Goal: Complete application form

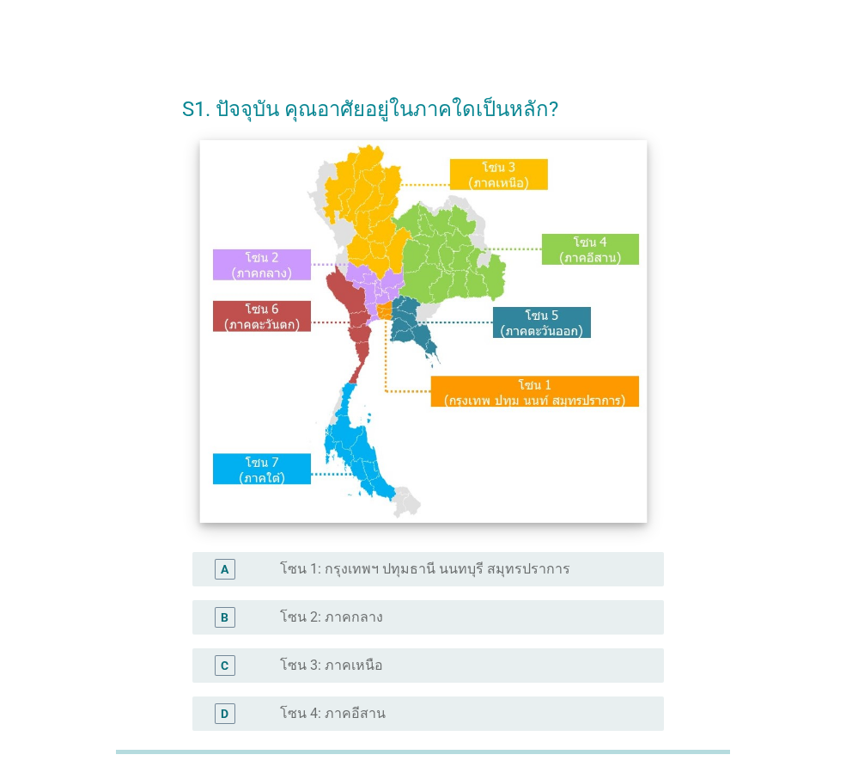
scroll to position [86, 0]
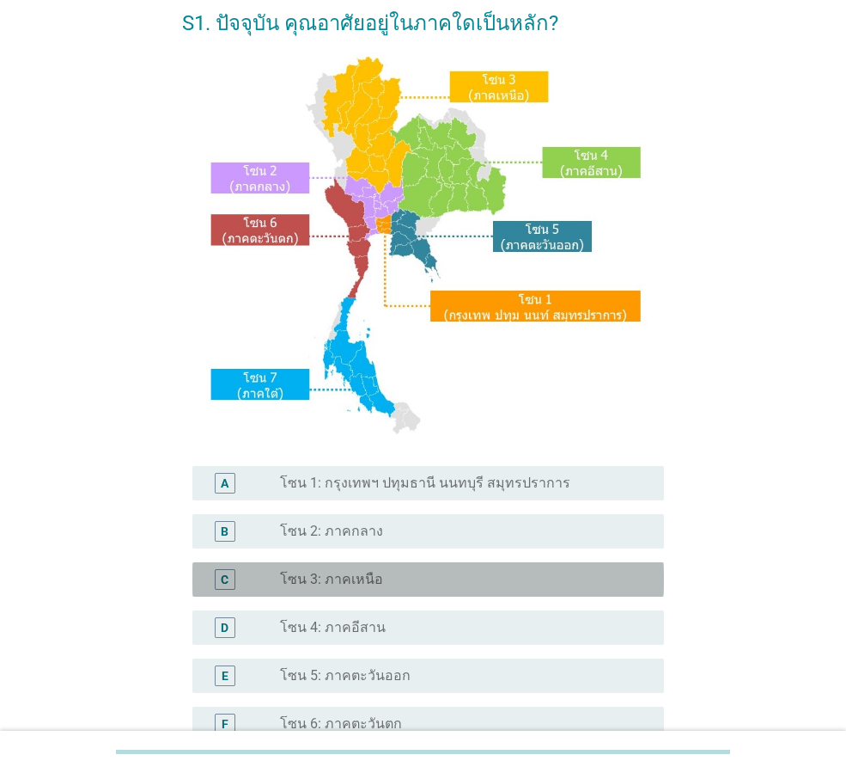
click at [310, 569] on div "radio_button_unchecked โซน 3: ภาคเหนือ" at bounding box center [465, 579] width 370 height 21
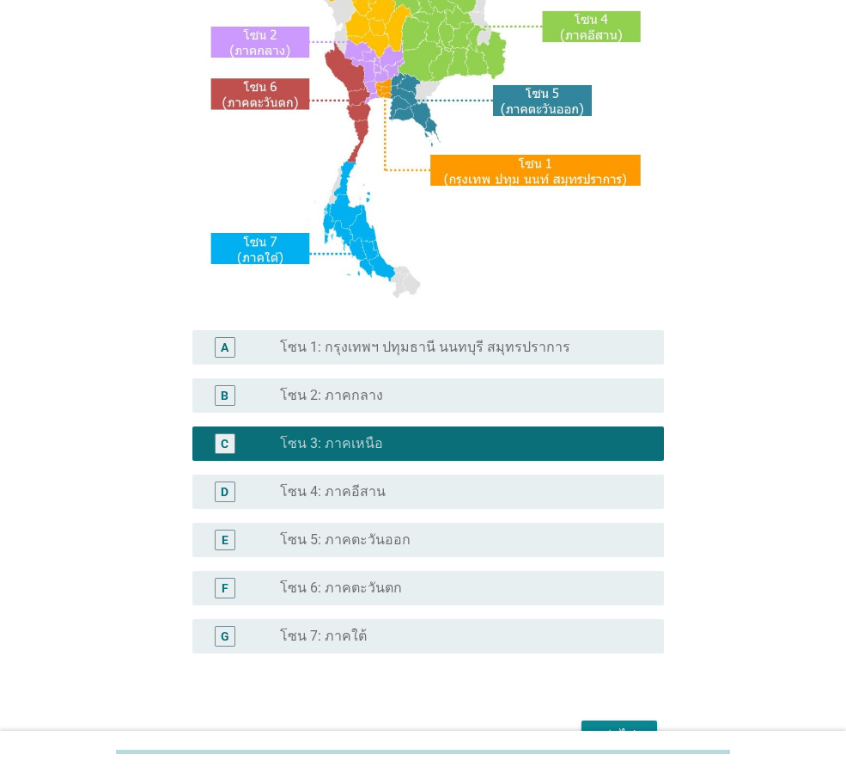
scroll to position [323, 0]
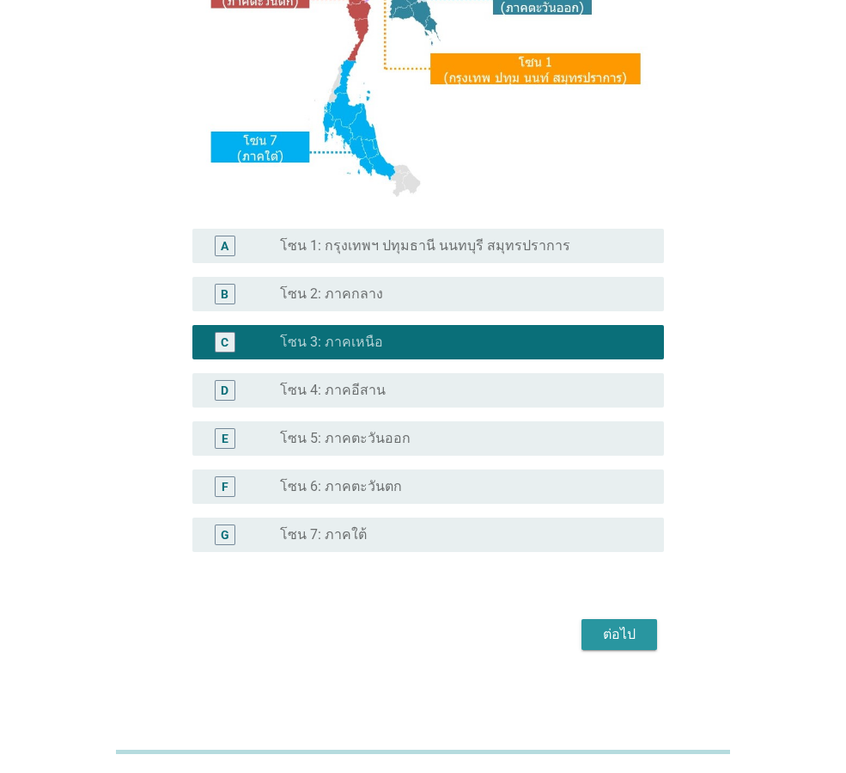
click at [618, 634] on div "ต่อไป" at bounding box center [619, 634] width 48 height 21
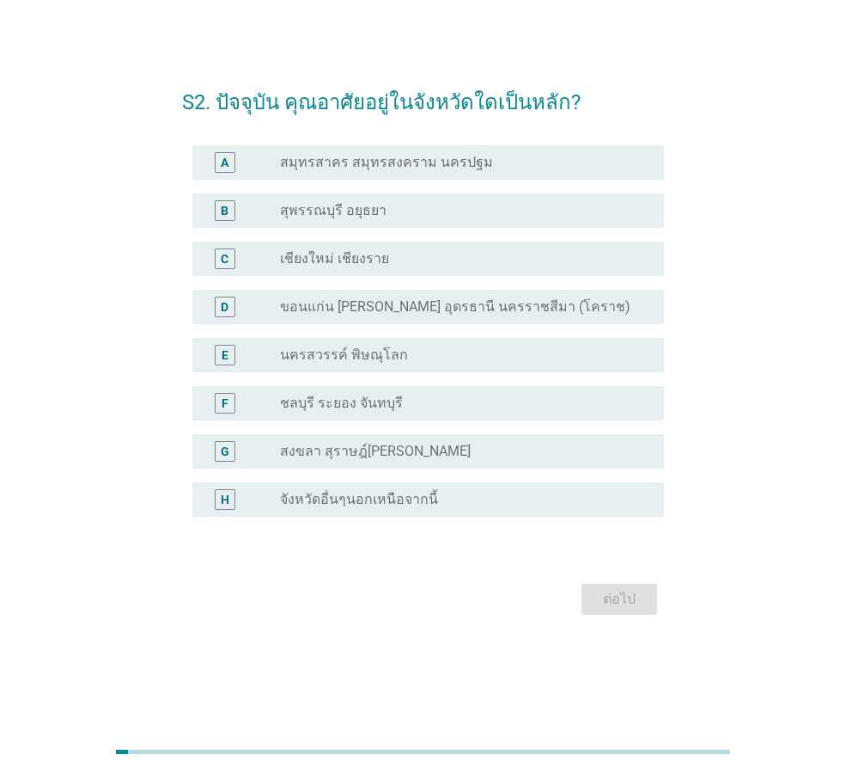
scroll to position [0, 0]
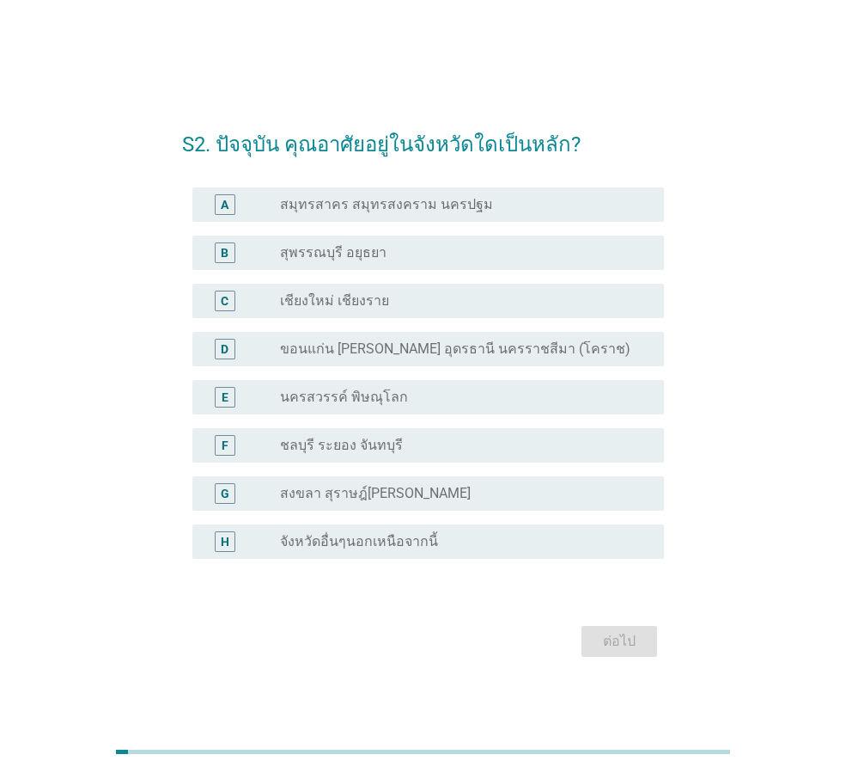
click at [375, 534] on label "จังหวัดอื่นๆนอกเหนือจากนี้" at bounding box center [359, 541] width 158 height 17
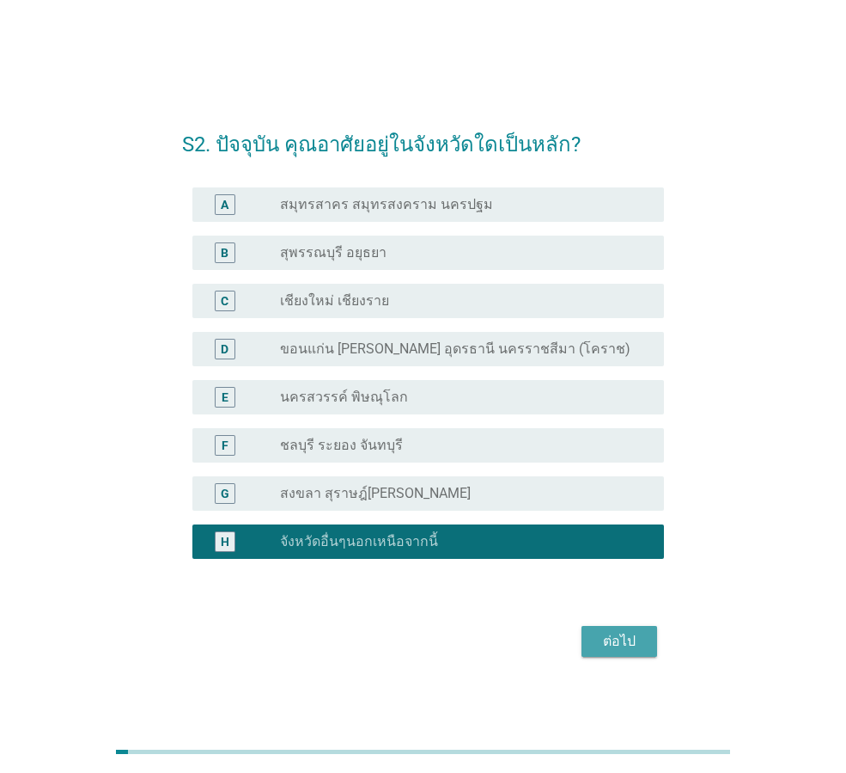
click at [633, 646] on div "ต่อไป" at bounding box center [619, 641] width 48 height 21
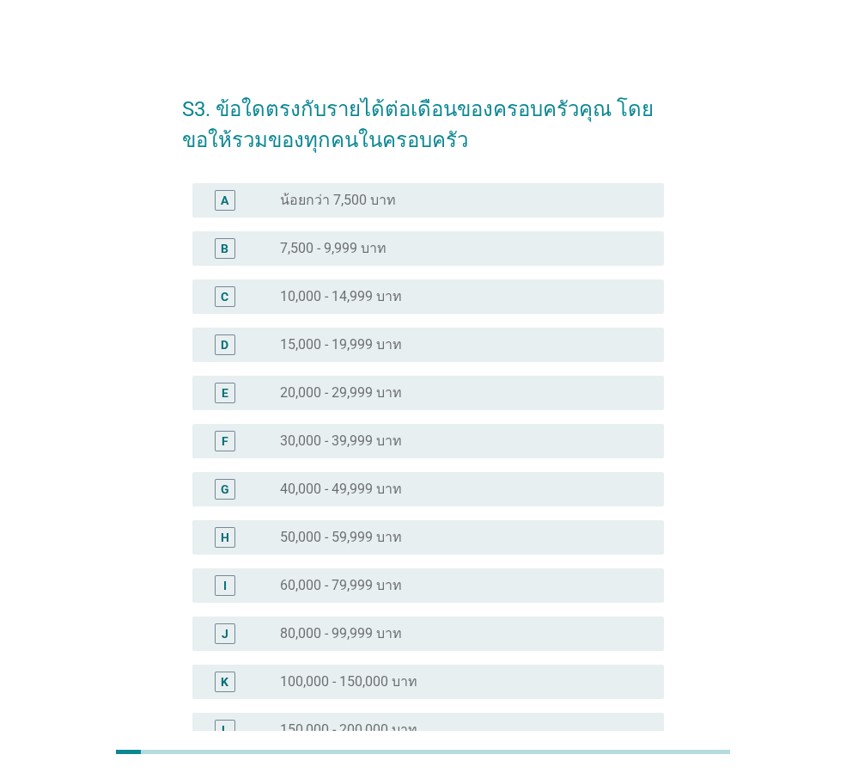
click at [366, 388] on label "20,000 - 29,999 บาท" at bounding box center [341, 392] width 122 height 17
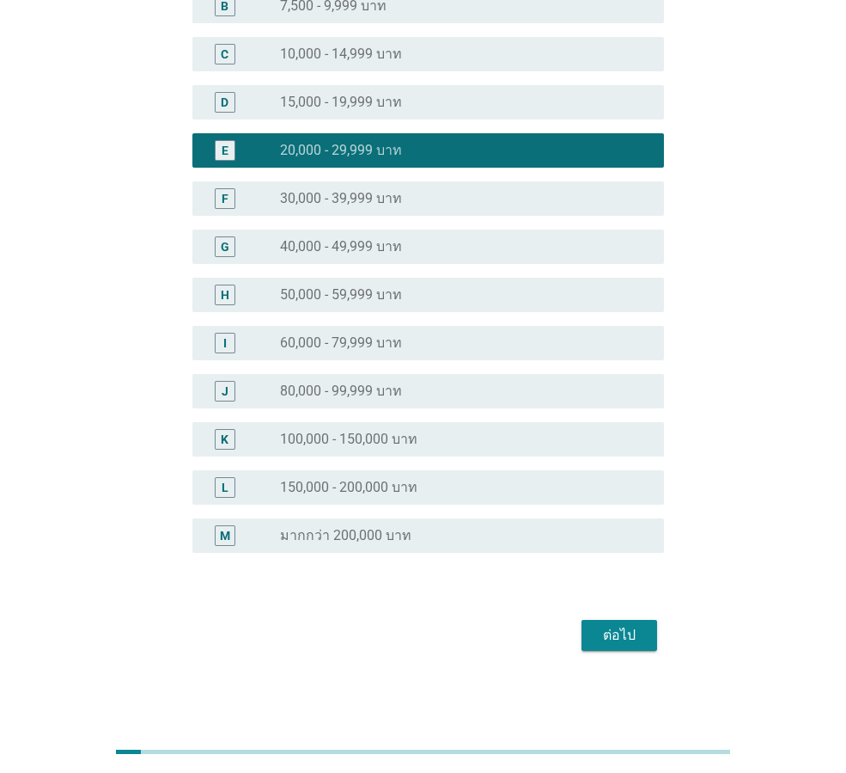
scroll to position [243, 0]
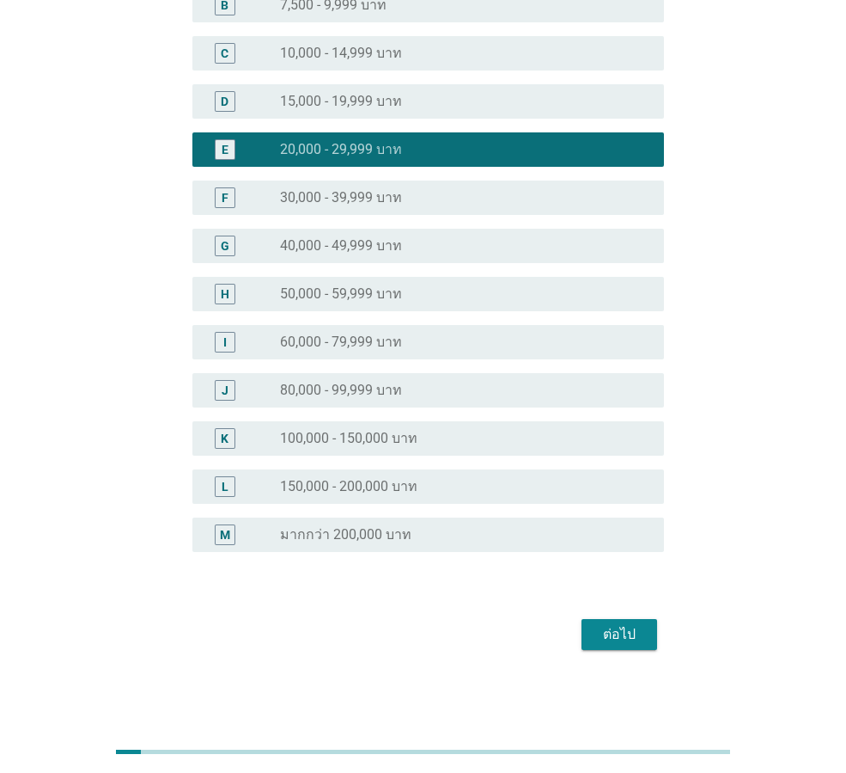
click at [623, 640] on div "ต่อไป" at bounding box center [619, 634] width 48 height 21
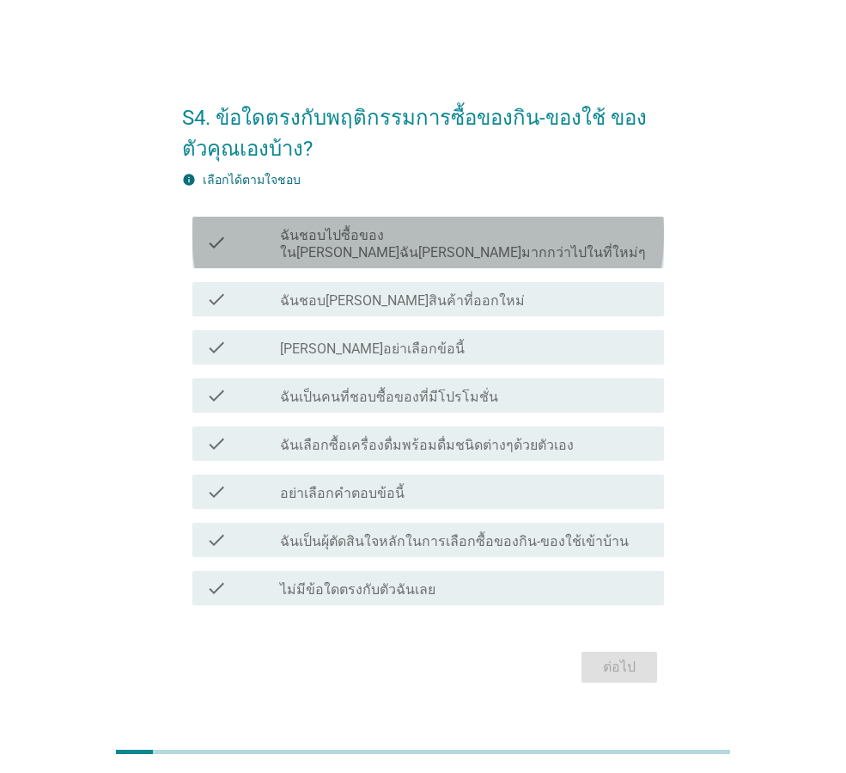
click at [470, 250] on label "ฉันชอบไปซื้อของใน[PERSON_NAME]ฉัน[PERSON_NAME]มากกว่าไปในที่ใหม่ๆ" at bounding box center [465, 244] width 370 height 34
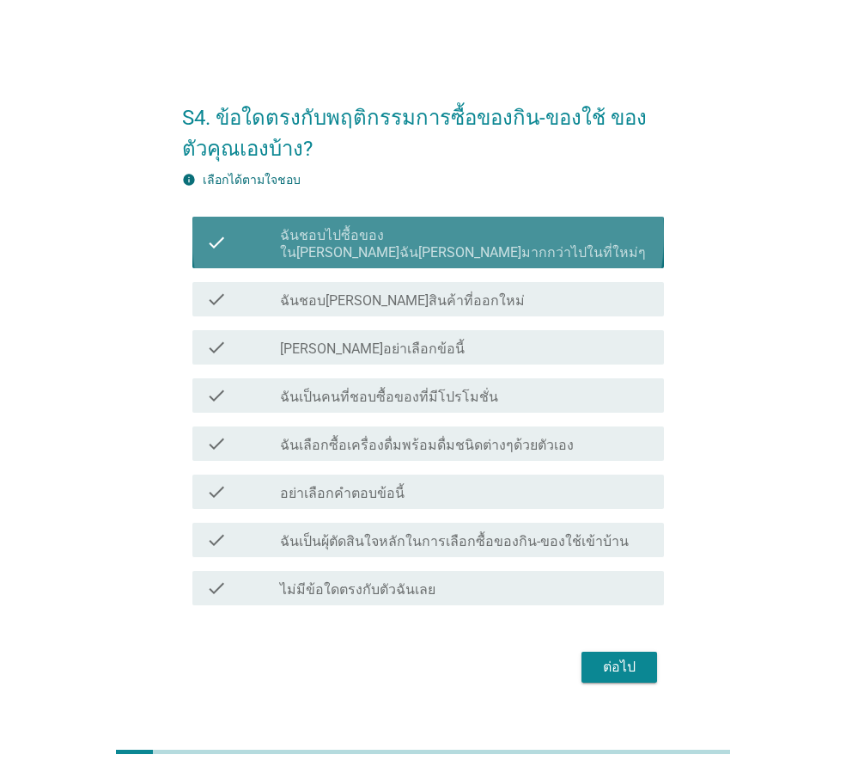
click at [471, 249] on label "ฉันชอบไปซื้อของใน[PERSON_NAME]ฉัน[PERSON_NAME]มากกว่าไปในที่ใหม่ๆ" at bounding box center [465, 244] width 370 height 34
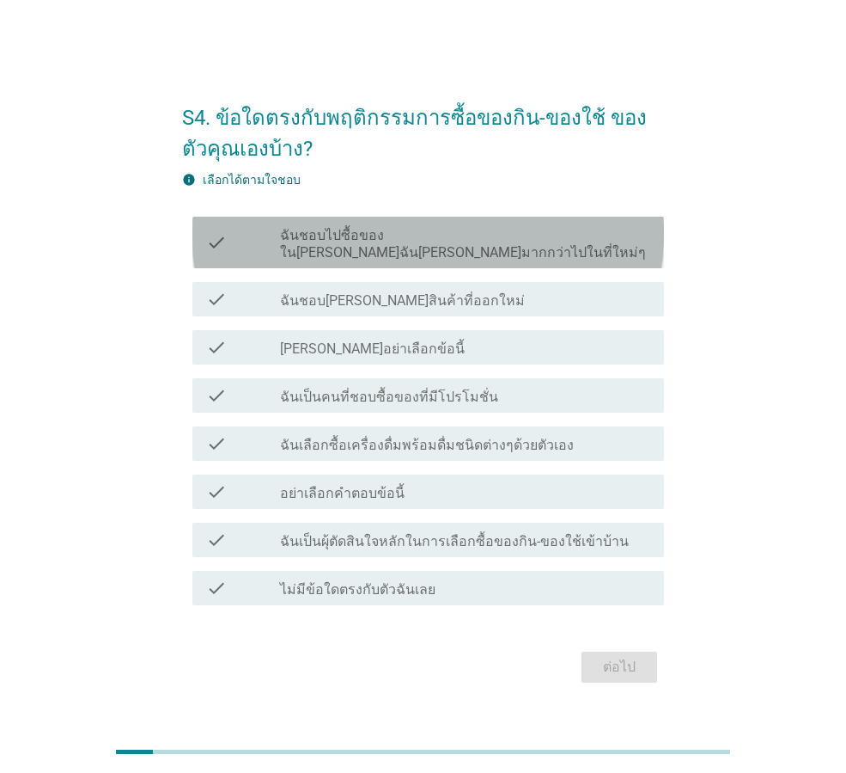
click at [493, 252] on label "ฉันชอบไปซื้อของใน[PERSON_NAME]ฉัน[PERSON_NAME]มากกว่าไปในที่ใหม่ๆ" at bounding box center [465, 244] width 370 height 34
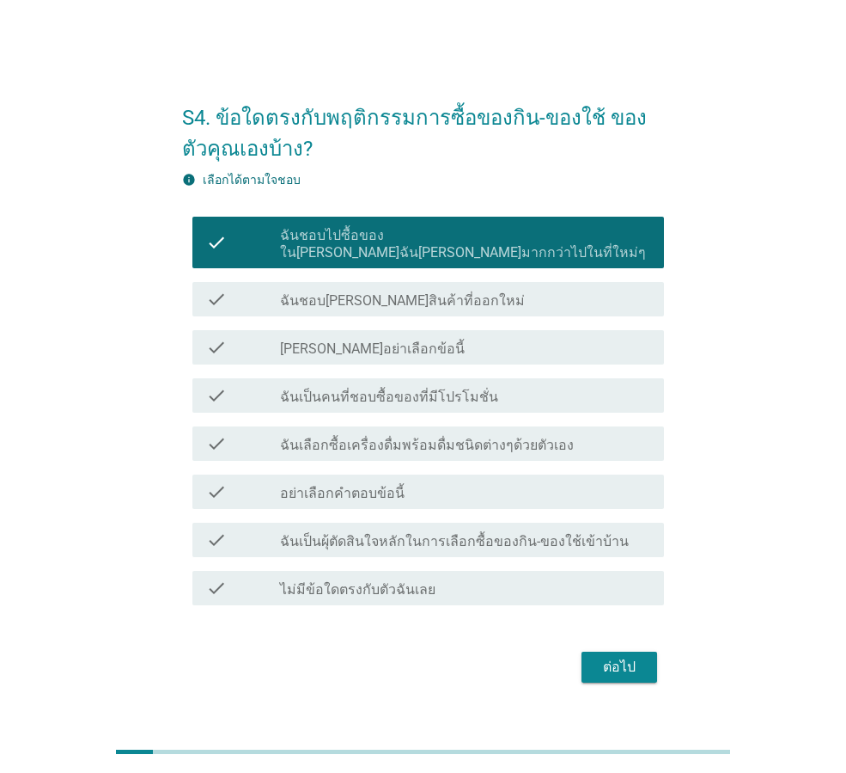
click at [628, 669] on button "ต่อไป" at bounding box center [620, 666] width 76 height 31
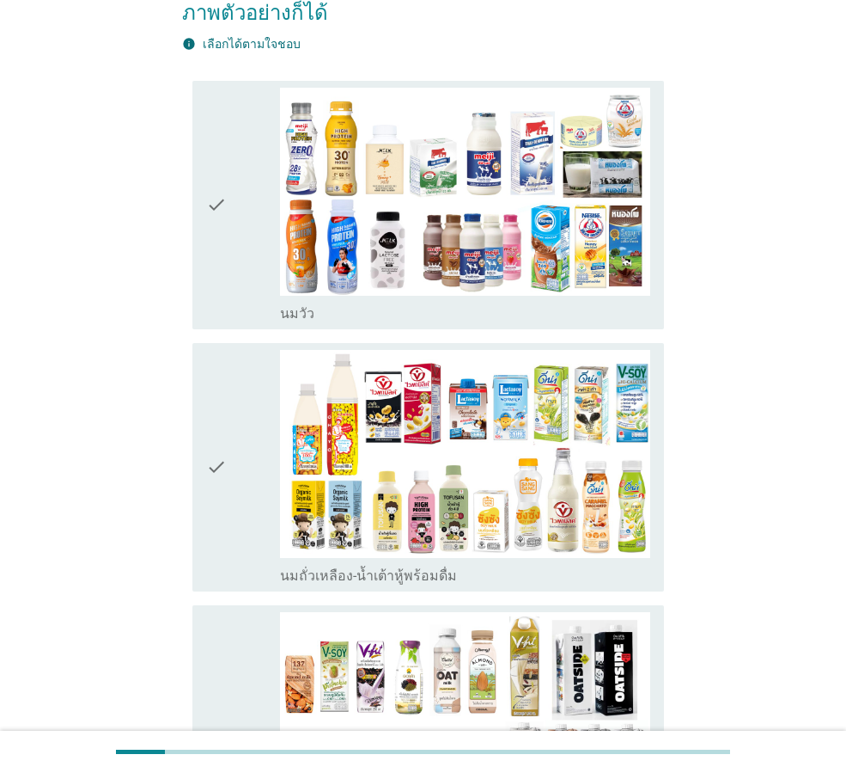
scroll to position [258, 0]
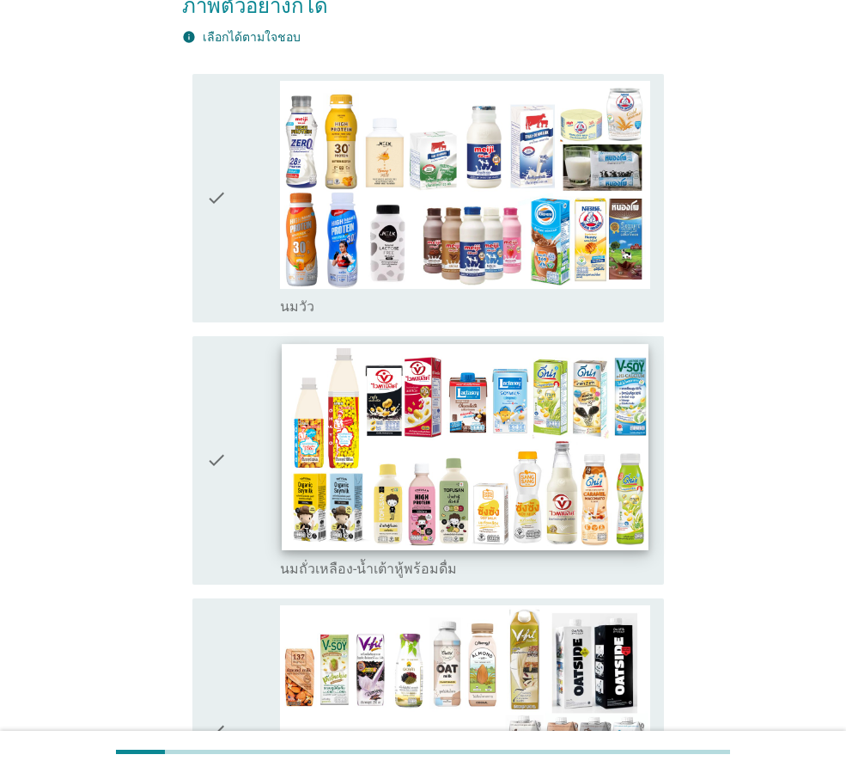
click at [433, 368] on img at bounding box center [465, 447] width 366 height 206
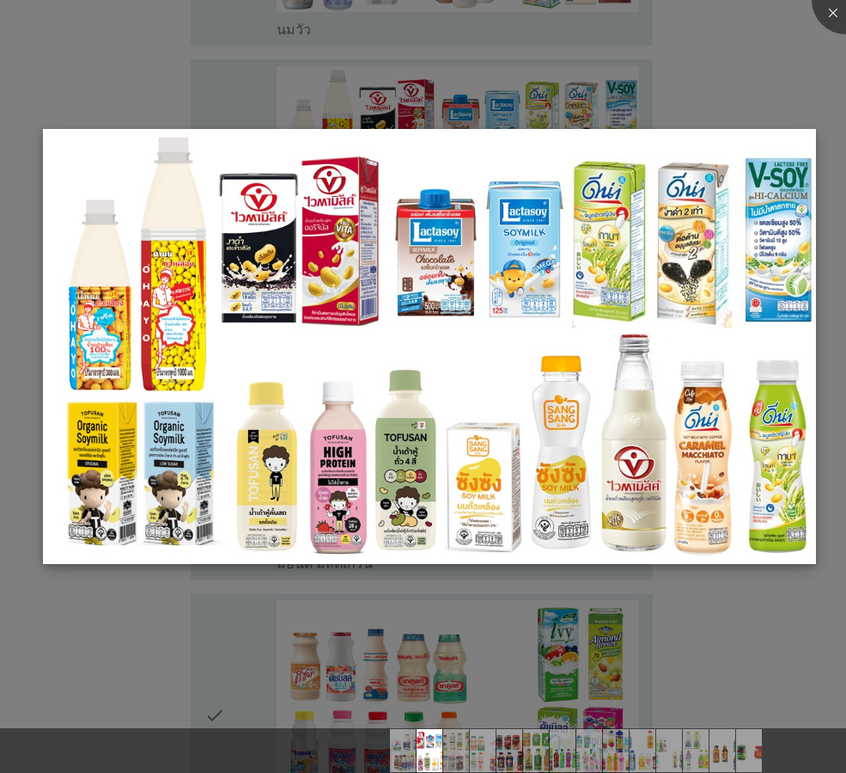
scroll to position [773, 0]
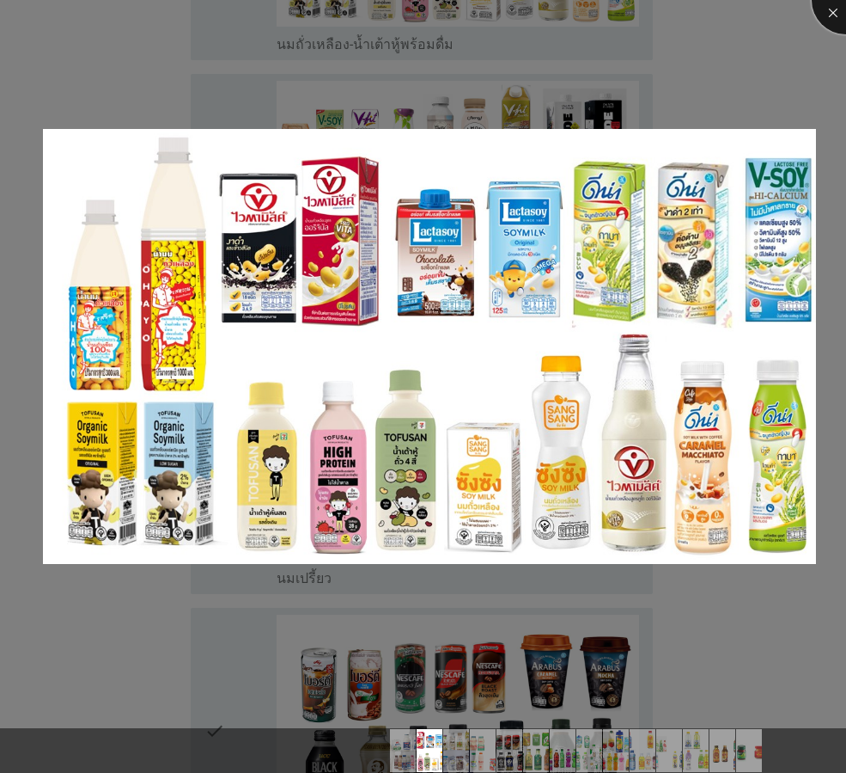
click at [828, 17] on div at bounding box center [846, 0] width 69 height 69
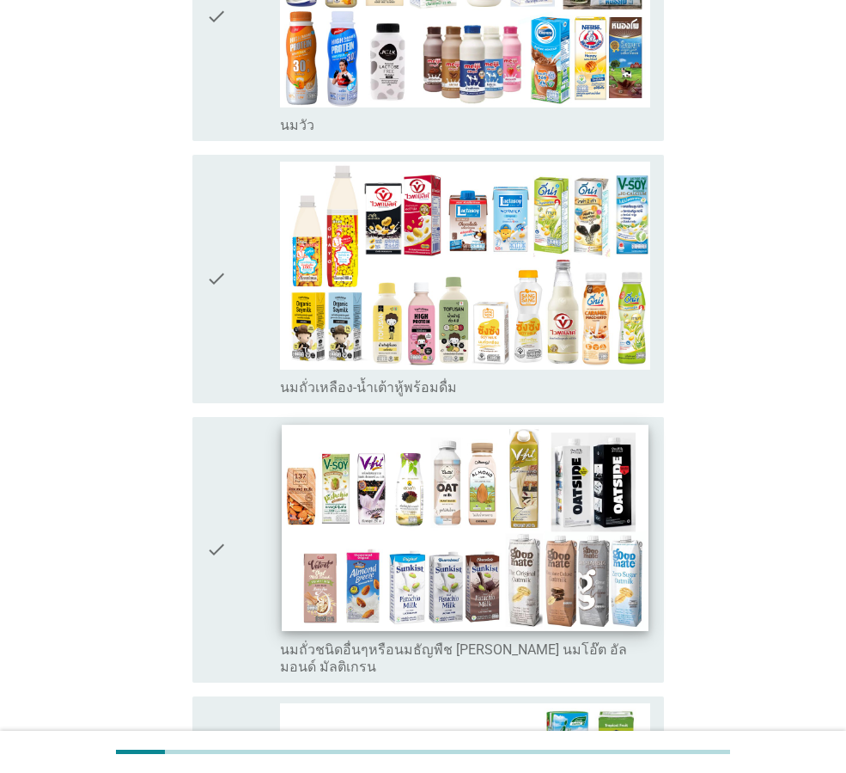
scroll to position [430, 0]
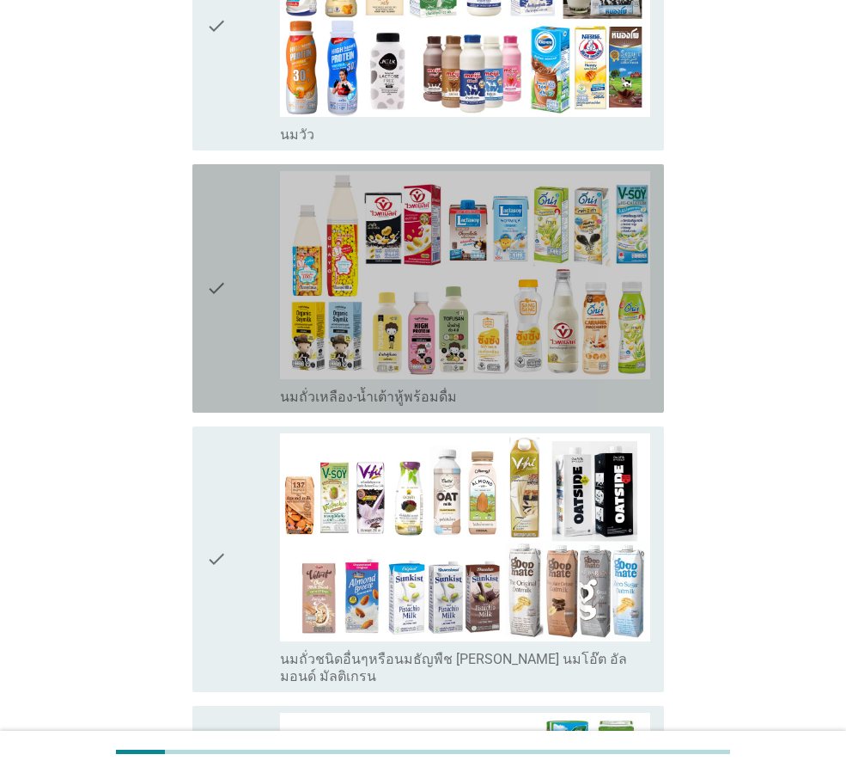
click at [235, 280] on div "check" at bounding box center [243, 288] width 74 height 235
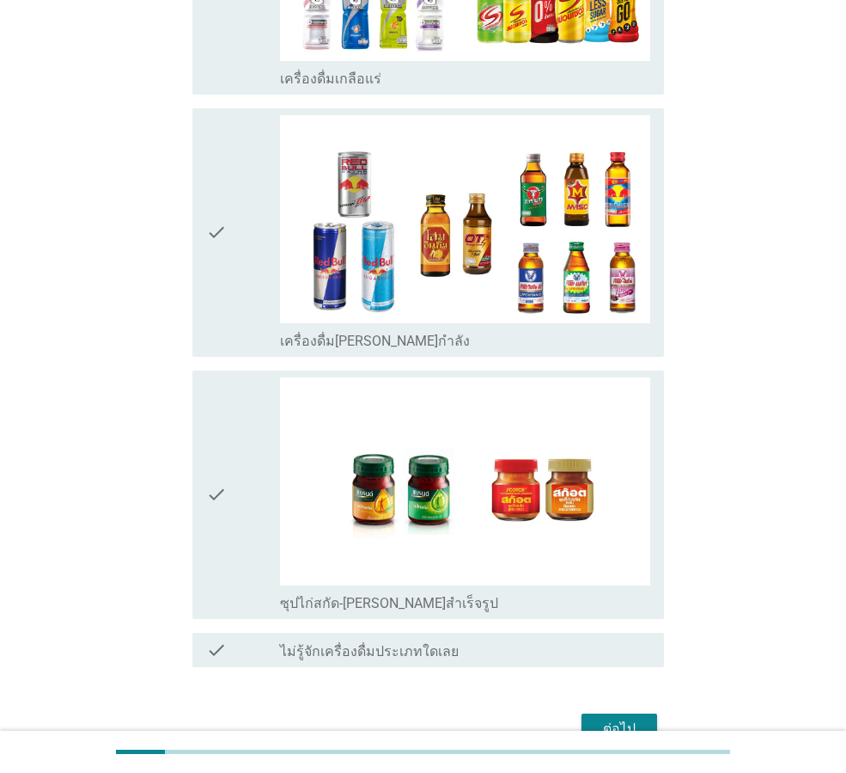
scroll to position [3434, 0]
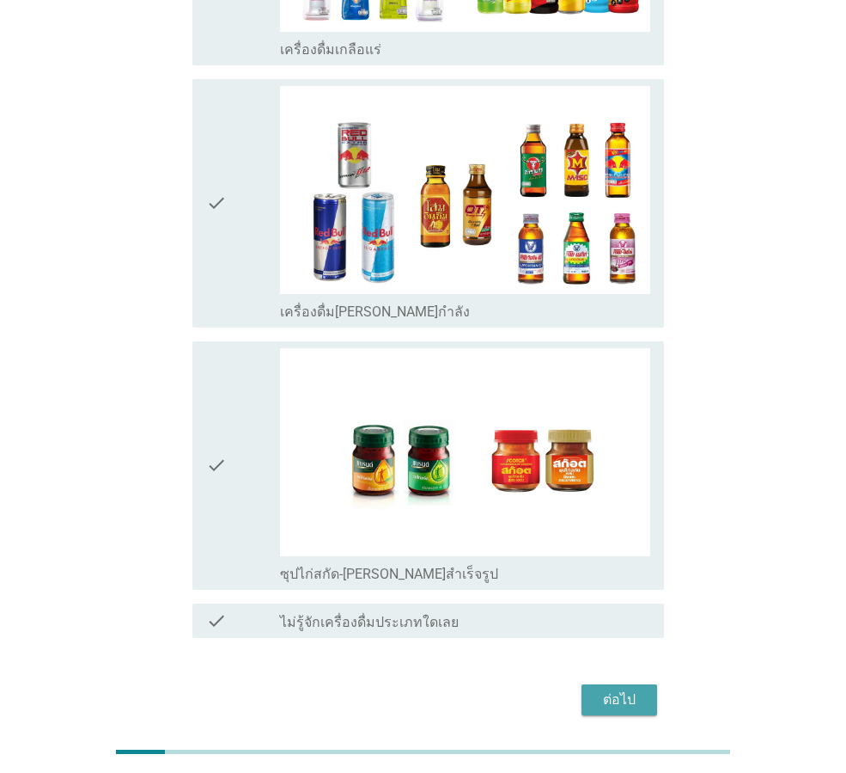
click at [621, 689] on div "ต่อไป" at bounding box center [619, 699] width 48 height 21
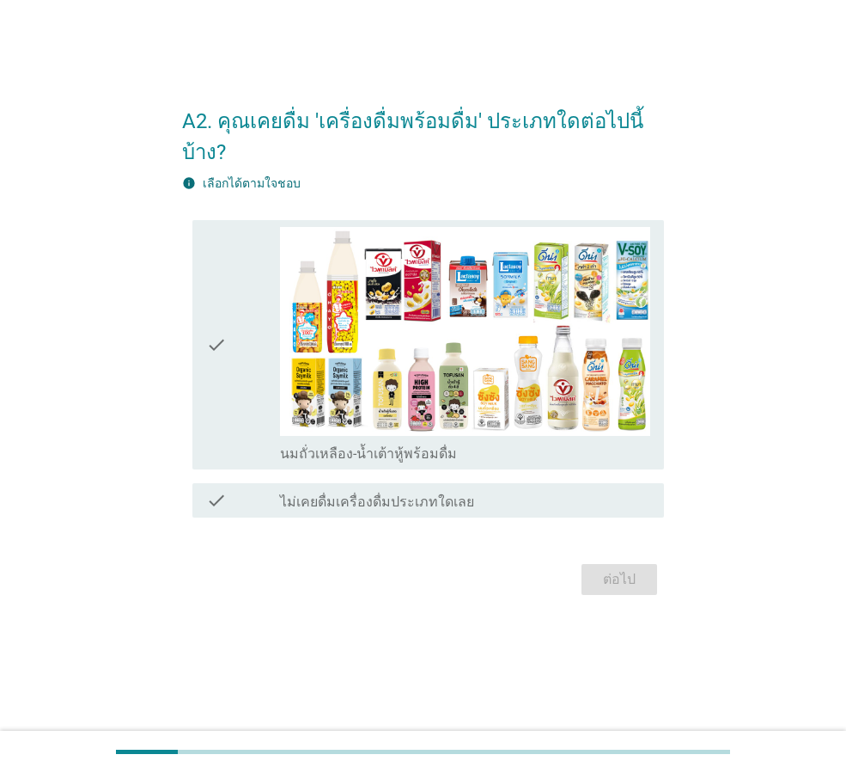
scroll to position [0, 0]
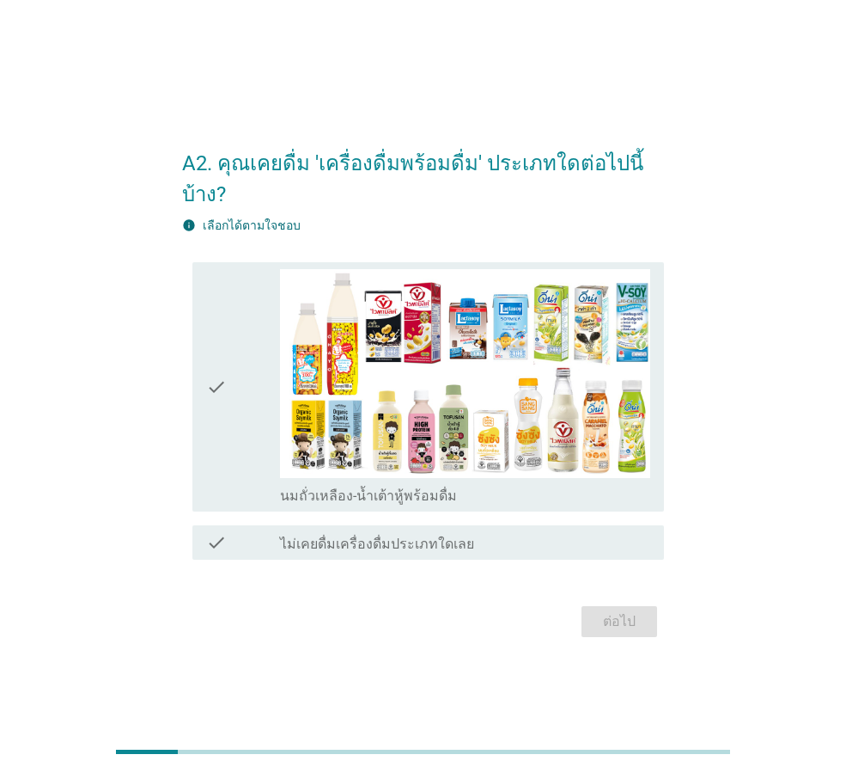
click at [247, 353] on div "check" at bounding box center [243, 386] width 74 height 235
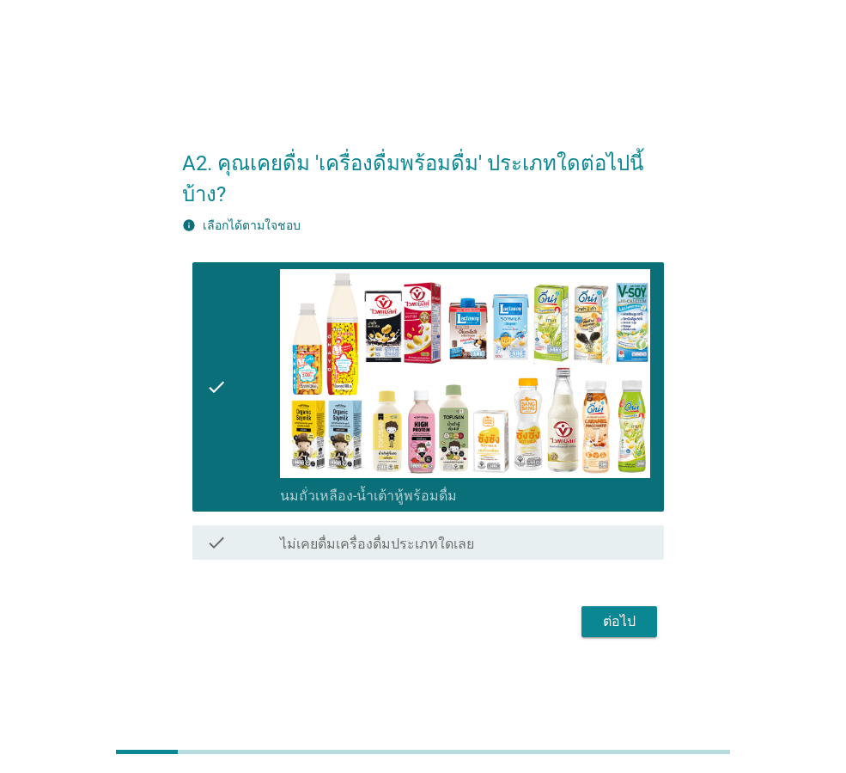
click at [610, 611] on div "ต่อไป" at bounding box center [619, 621] width 48 height 21
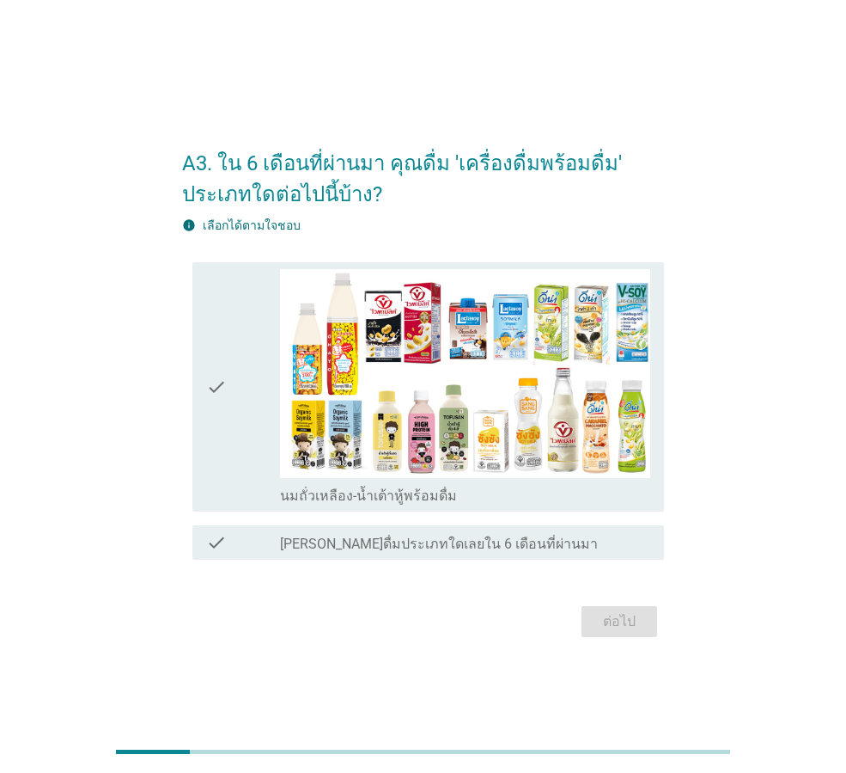
click at [265, 402] on div "check" at bounding box center [243, 386] width 74 height 235
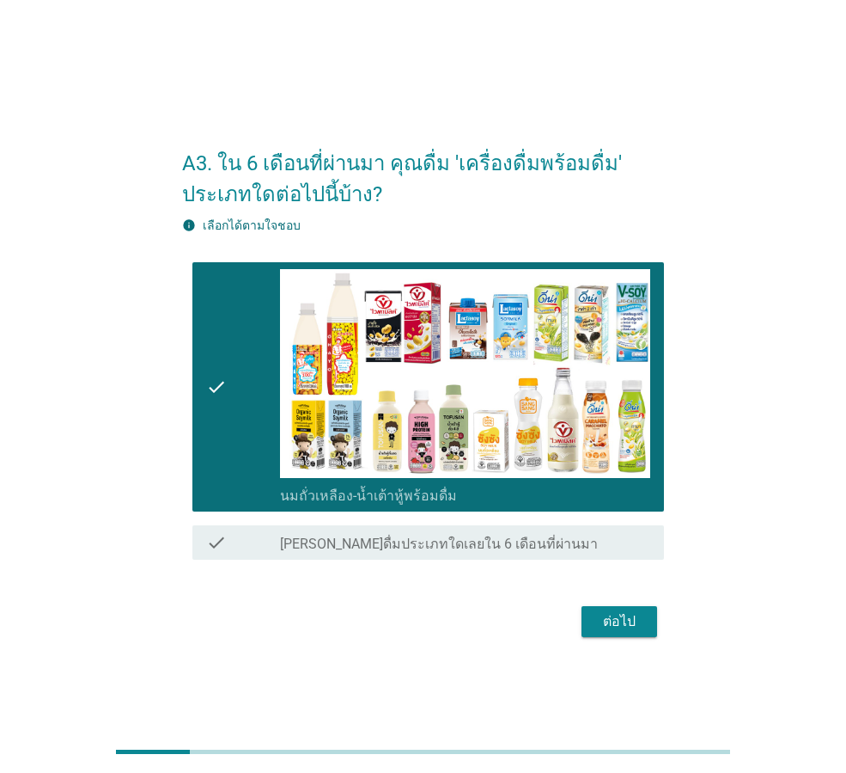
click at [635, 630] on div "ต่อไป" at bounding box center [619, 621] width 48 height 21
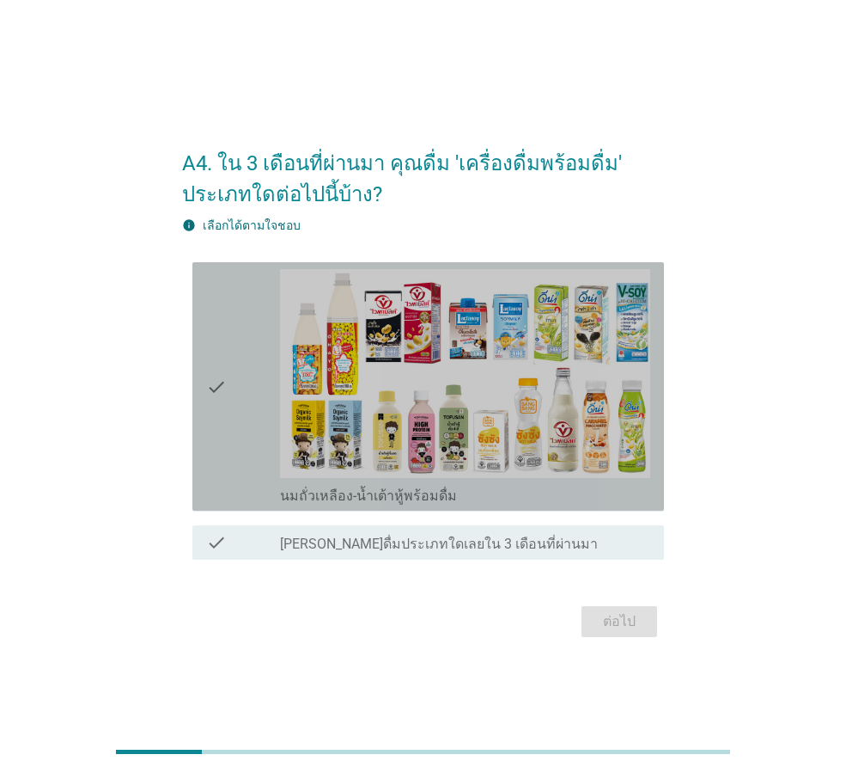
click at [213, 417] on icon "check" at bounding box center [216, 386] width 21 height 235
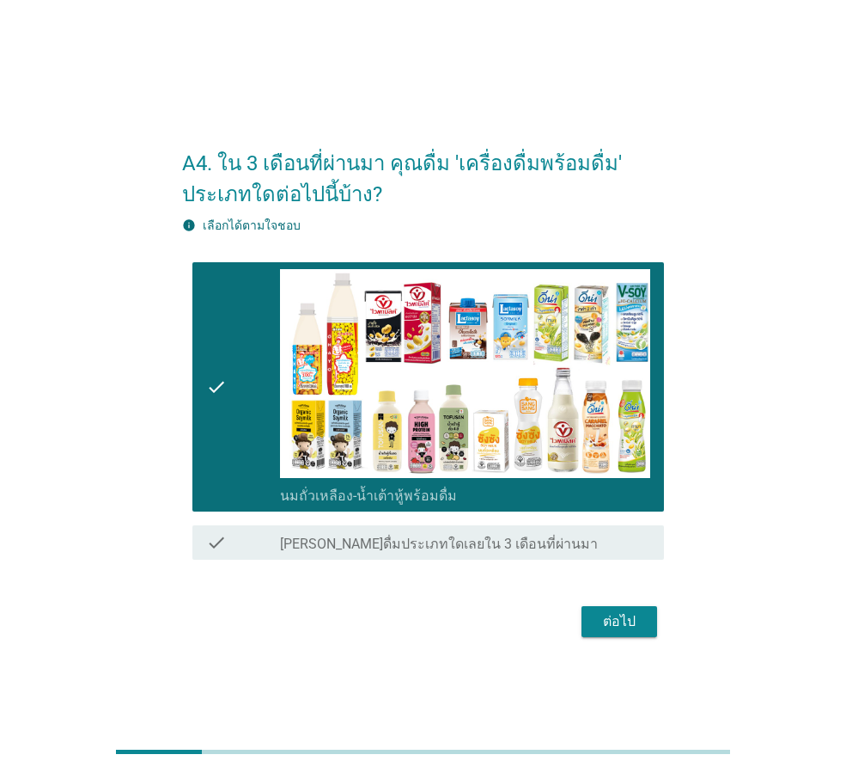
click at [621, 626] on div "ต่อไป" at bounding box center [619, 621] width 48 height 21
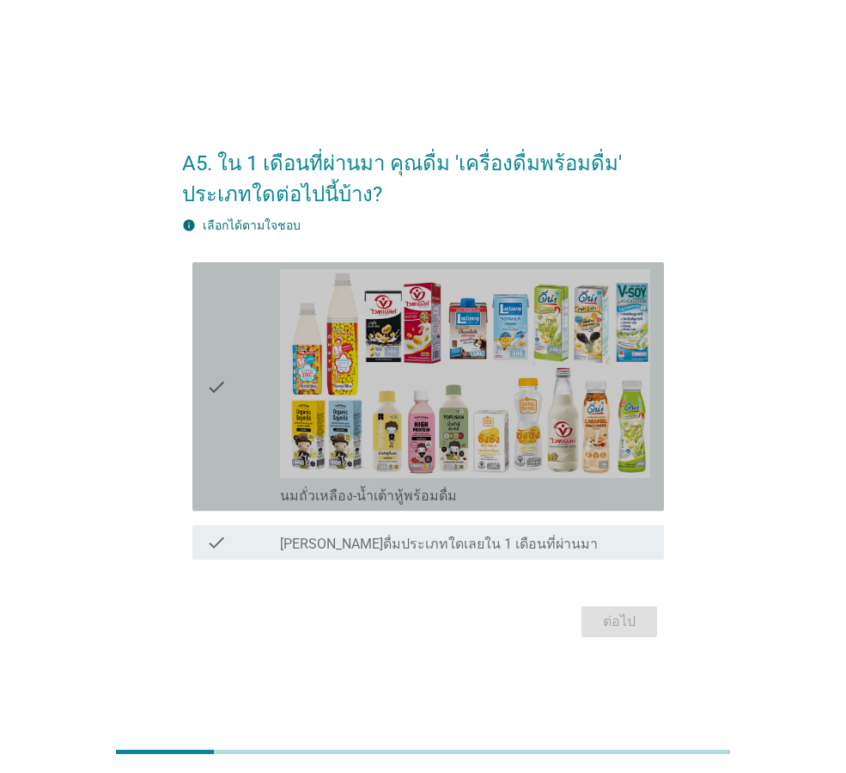
click at [227, 445] on icon "check" at bounding box center [216, 386] width 21 height 235
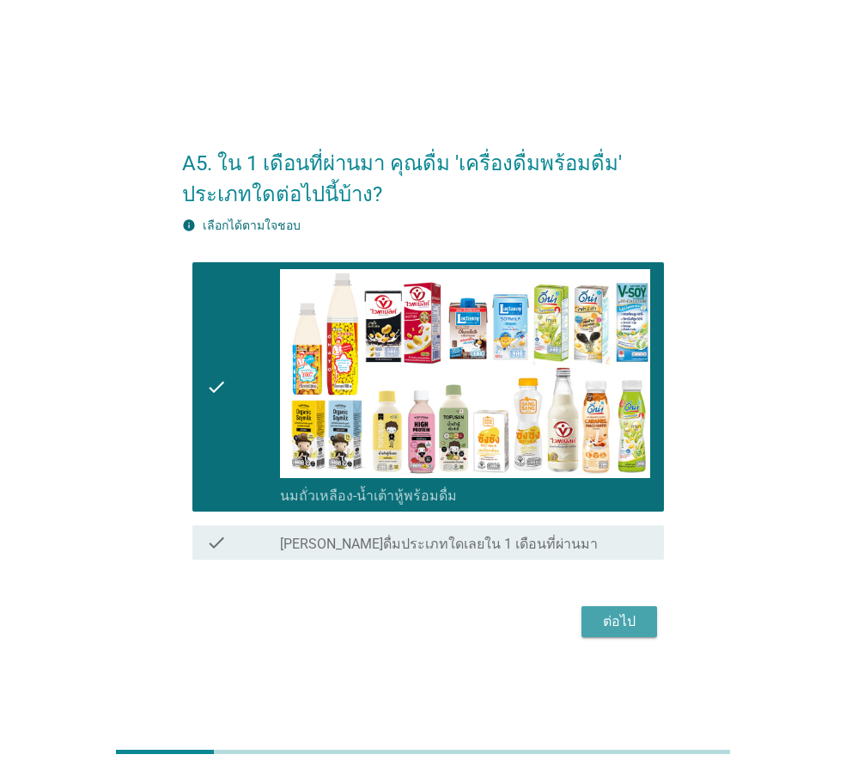
click at [613, 619] on div "ต่อไป" at bounding box center [619, 621] width 48 height 21
